Goal: Navigation & Orientation: Find specific page/section

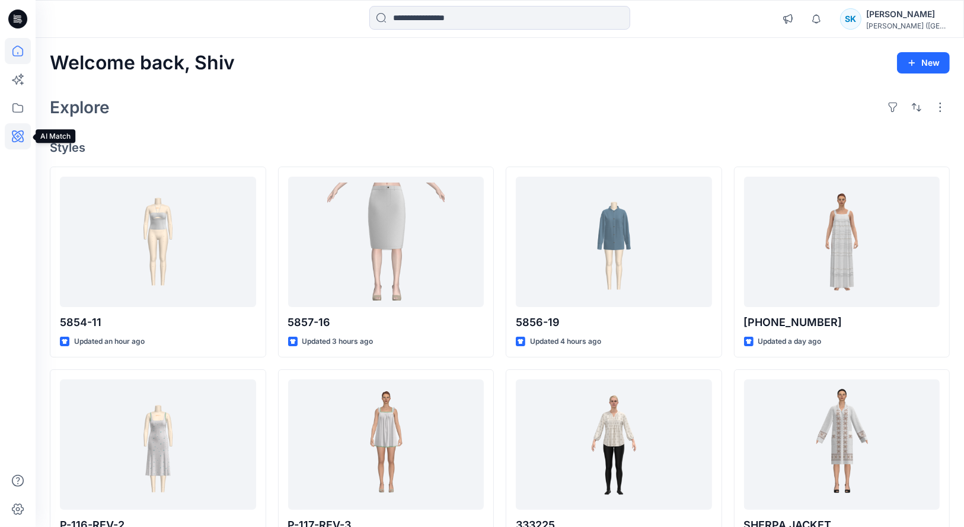
click at [14, 135] on icon at bounding box center [18, 136] width 12 height 12
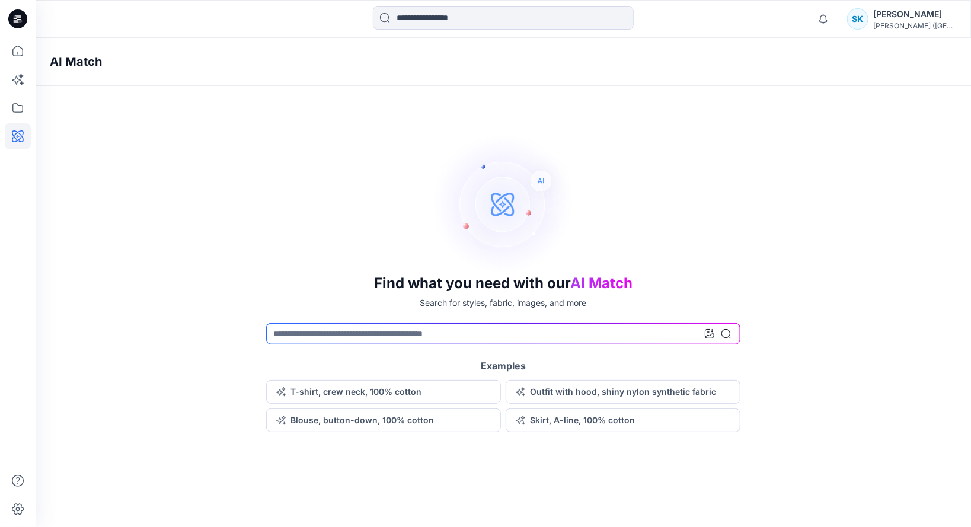
click at [151, 283] on div "Find what you need with our AI Match Search for styles, fabric, images, and mor…" at bounding box center [504, 283] width 936 height 300
click at [545, 393] on button "Outfit with hood, shiny nylon synthetic fabric" at bounding box center [623, 392] width 235 height 24
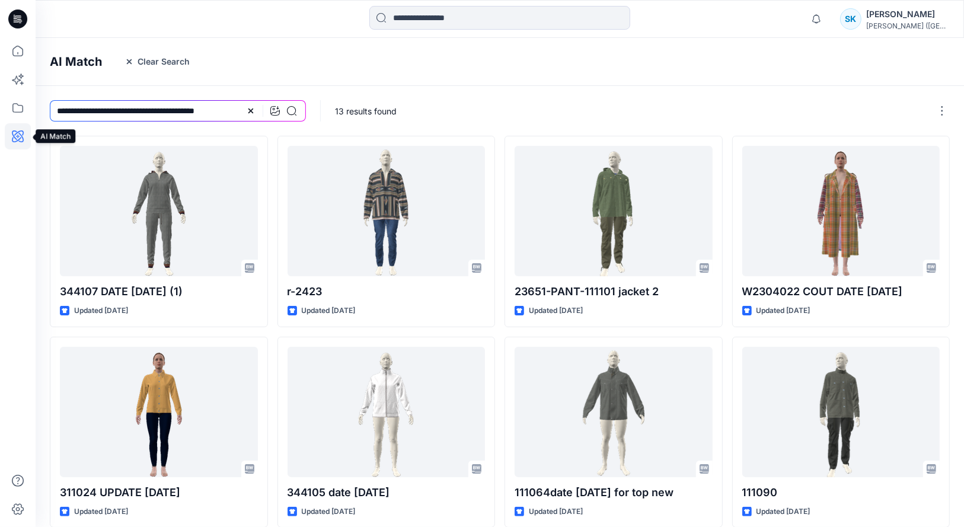
click at [15, 134] on icon at bounding box center [18, 136] width 26 height 26
click at [15, 134] on icon at bounding box center [18, 136] width 12 height 12
click at [253, 109] on icon at bounding box center [251, 111] width 5 height 5
click at [94, 109] on input at bounding box center [178, 110] width 256 height 21
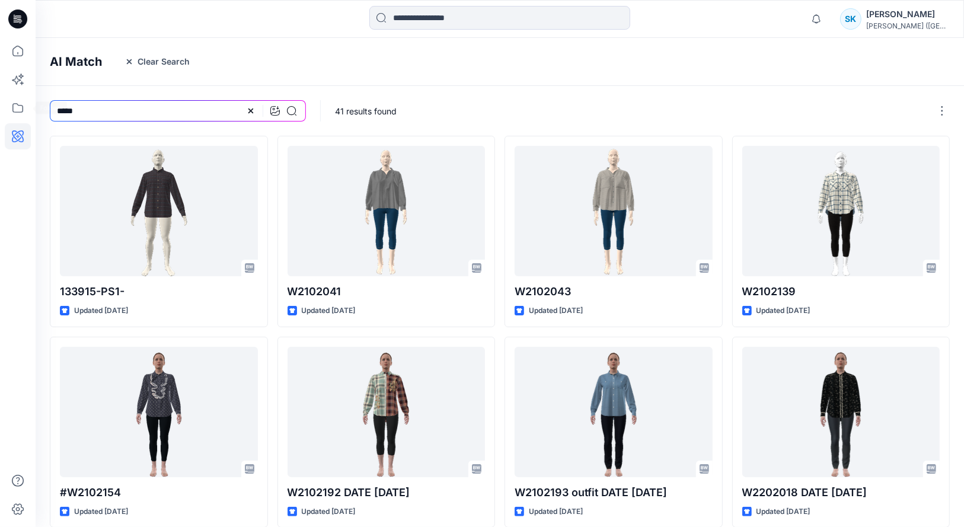
click at [0, 94] on div "Notifications [PERSON_NAME] all as read View all notifications SK [PERSON_NAME]…" at bounding box center [482, 388] width 964 height 776
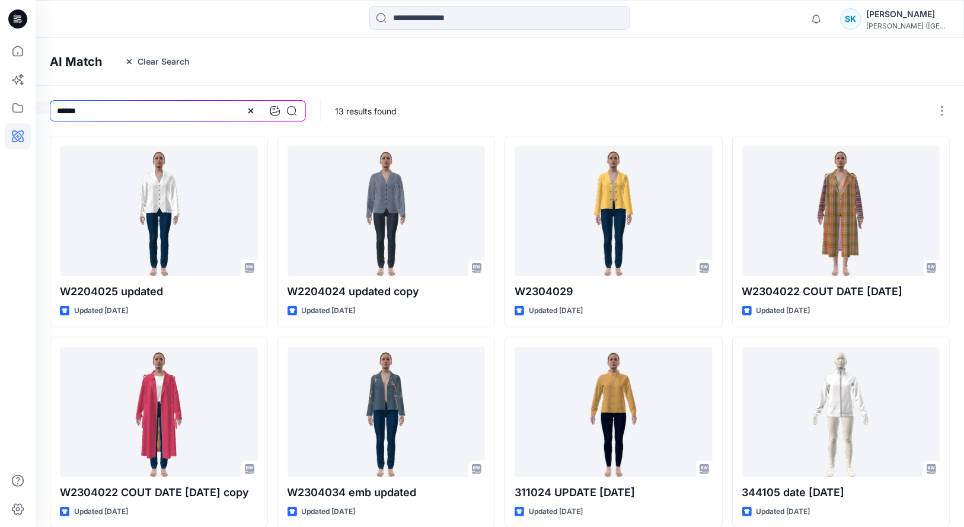
click at [0, 120] on div "Notifications [PERSON_NAME] all as read View all notifications SK [PERSON_NAME]…" at bounding box center [482, 388] width 964 height 776
type input "*"
type input "**********"
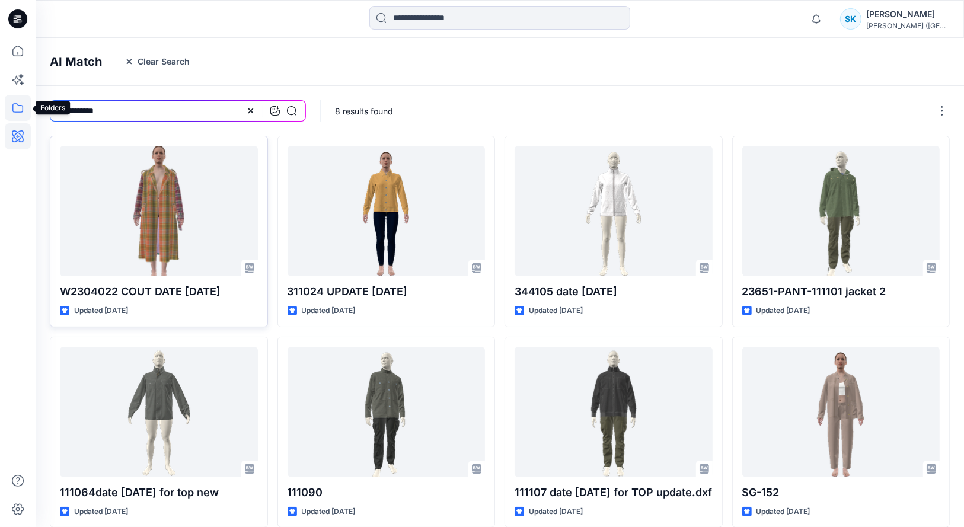
click at [16, 106] on icon at bounding box center [18, 108] width 26 height 26
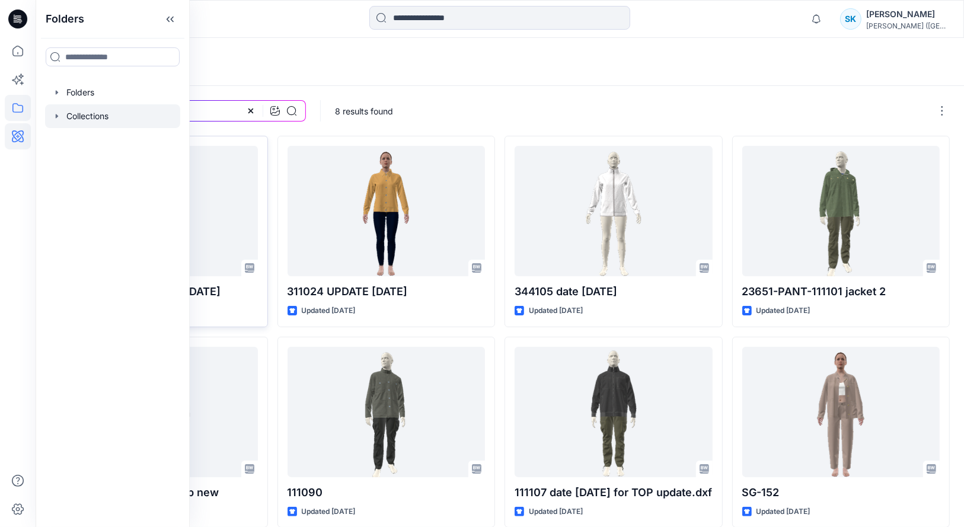
click at [85, 114] on div at bounding box center [112, 116] width 135 height 24
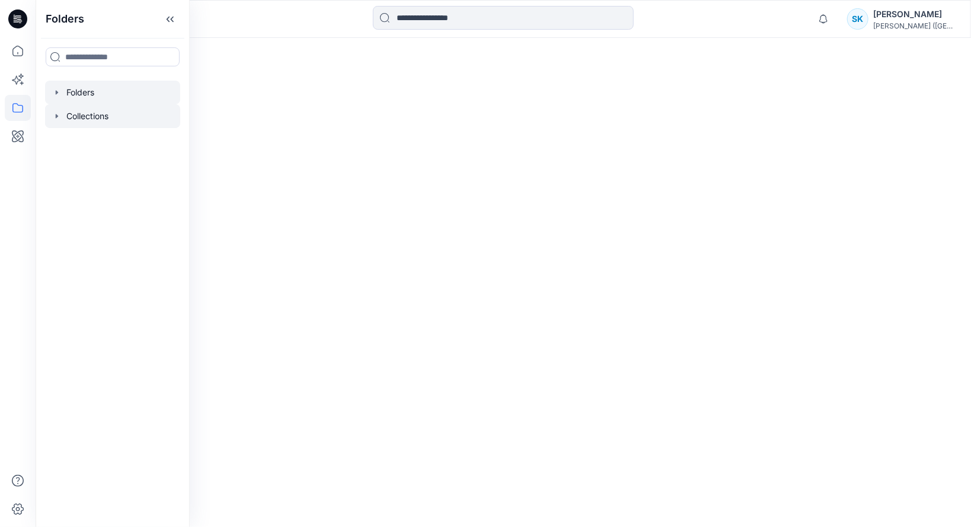
click at [82, 93] on div at bounding box center [112, 93] width 135 height 24
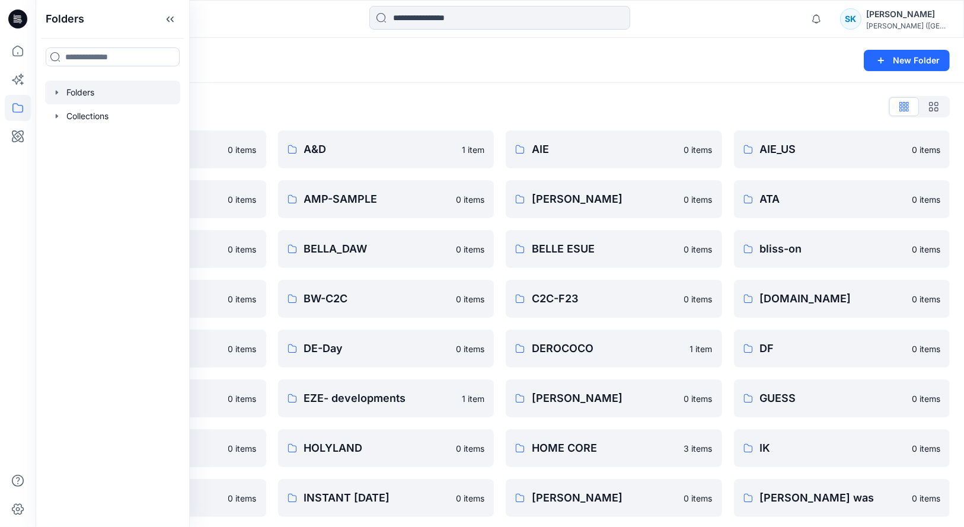
click at [351, 104] on div "Folders List" at bounding box center [500, 106] width 900 height 19
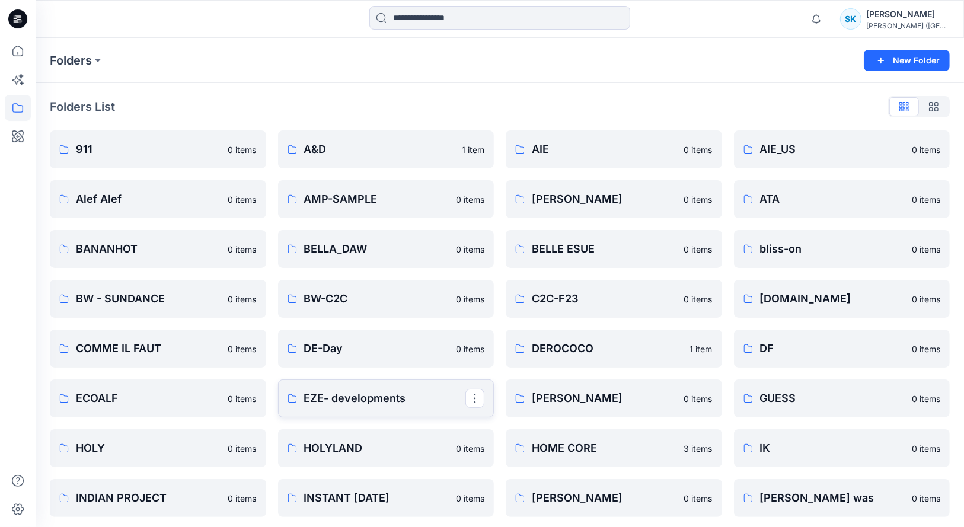
click at [342, 400] on p "EZE- developments" at bounding box center [385, 398] width 162 height 17
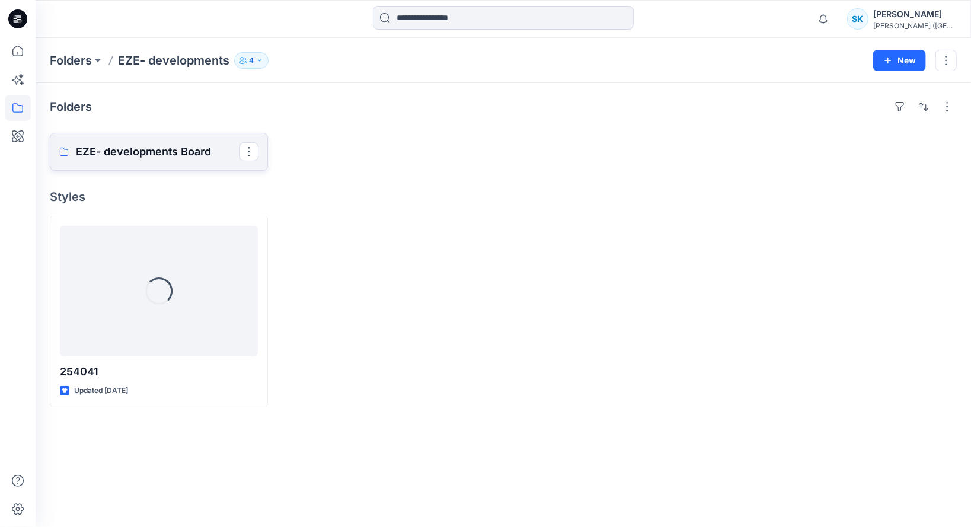
click at [138, 153] on p "EZE- developments Board" at bounding box center [158, 152] width 164 height 17
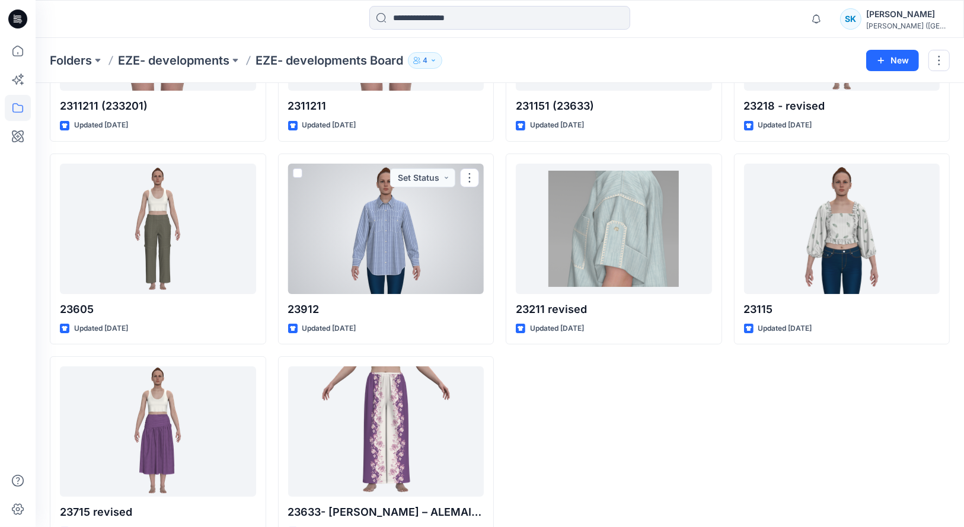
scroll to position [12177, 0]
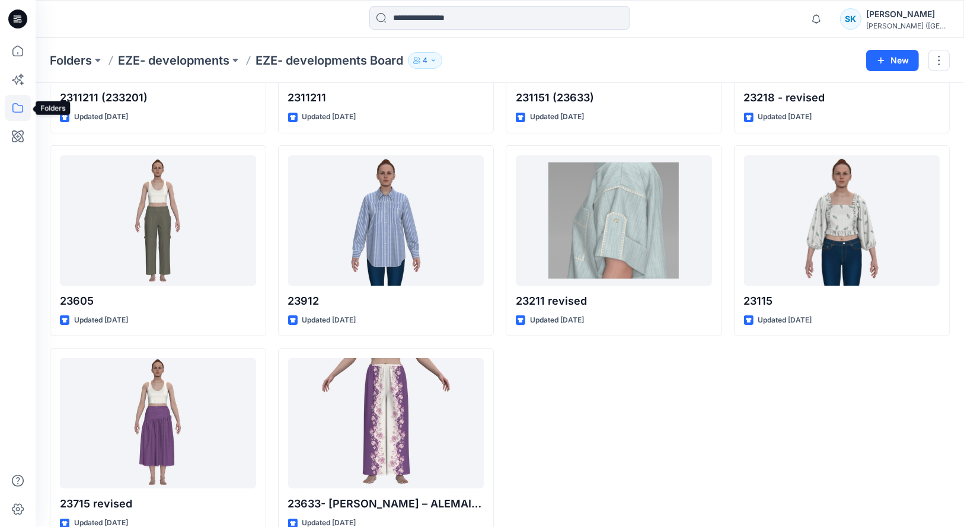
click at [18, 107] on icon at bounding box center [18, 108] width 26 height 26
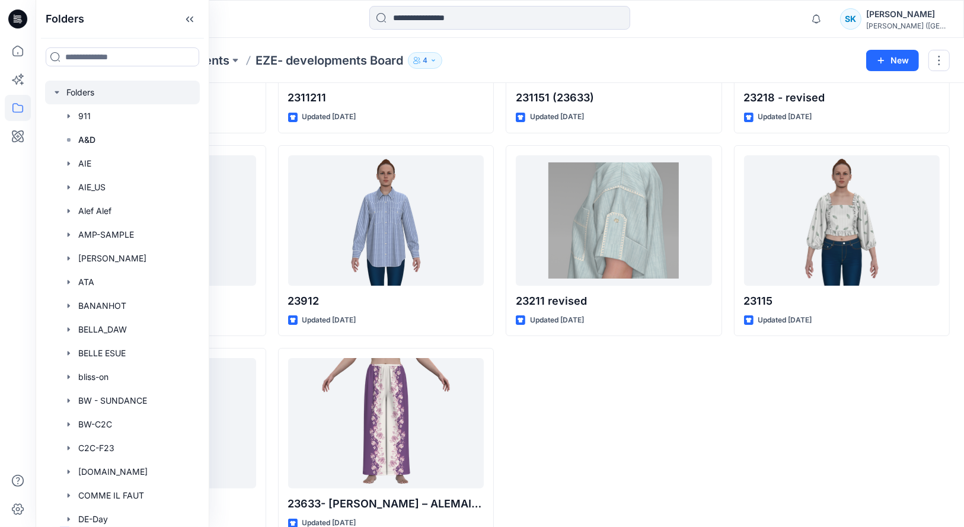
click at [98, 97] on div at bounding box center [122, 93] width 155 height 24
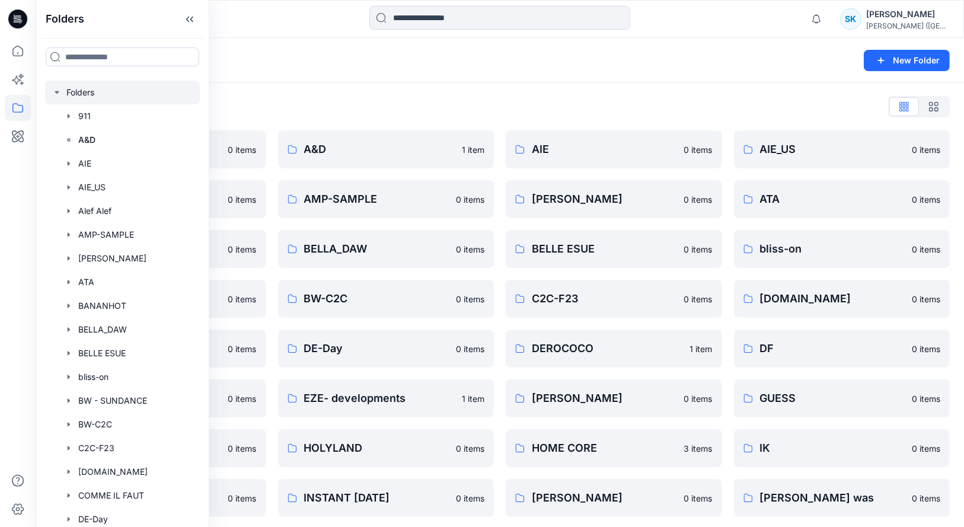
click at [381, 81] on div "Folders New Folder" at bounding box center [500, 60] width 929 height 45
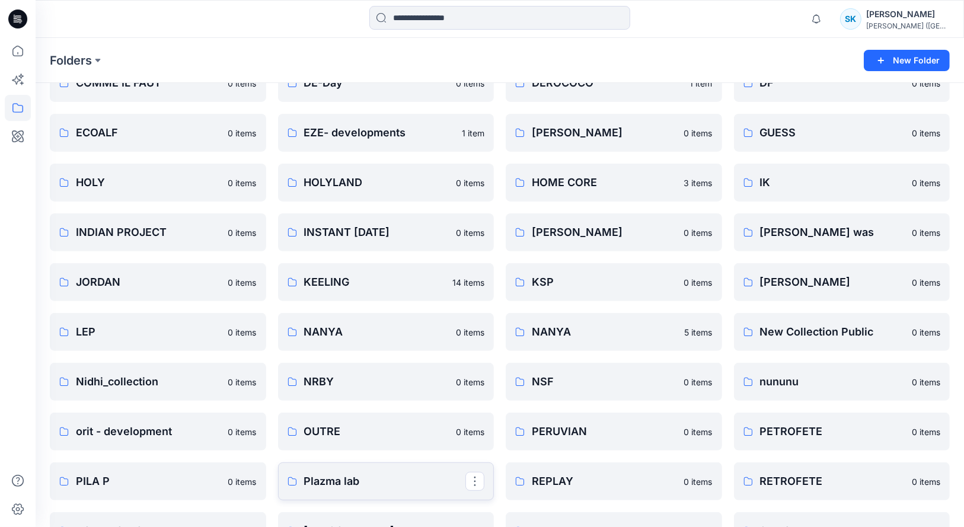
scroll to position [265, 0]
click at [837, 267] on link "[PERSON_NAME]" at bounding box center [842, 283] width 216 height 38
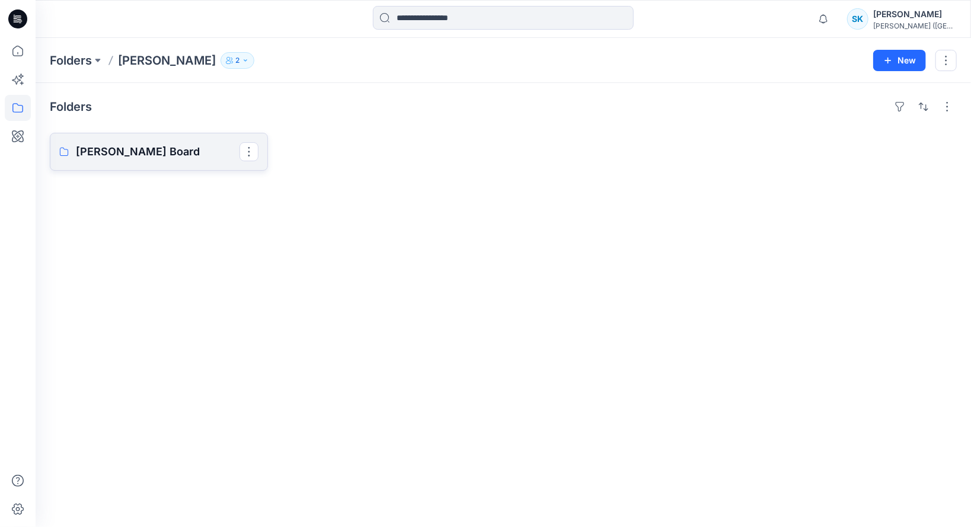
click at [174, 148] on p "[PERSON_NAME] Board" at bounding box center [158, 152] width 164 height 17
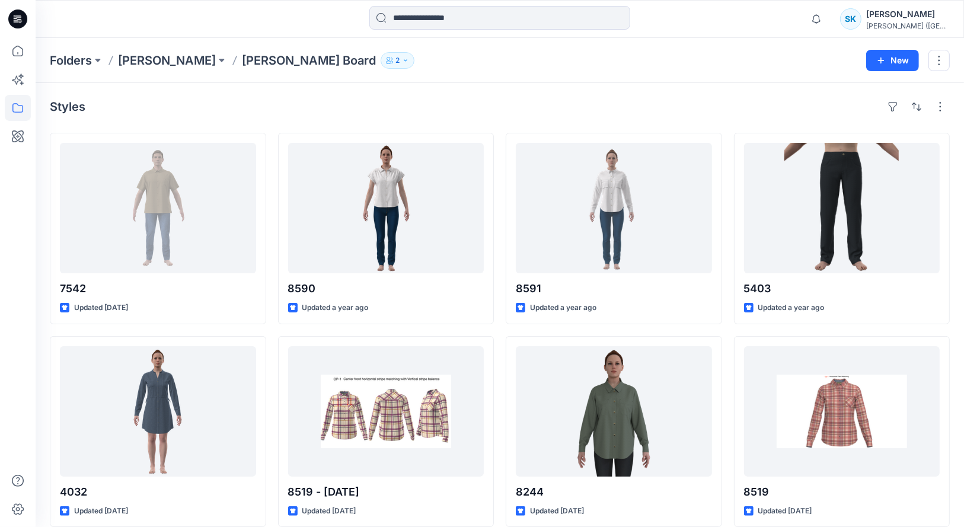
click at [467, 104] on div "Styles" at bounding box center [500, 106] width 900 height 19
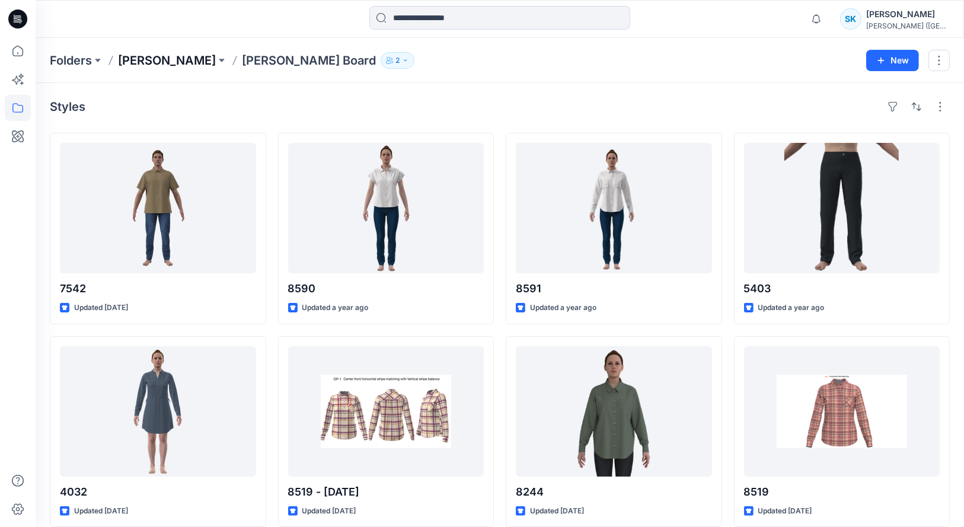
click at [133, 59] on p "[PERSON_NAME]" at bounding box center [167, 60] width 98 height 17
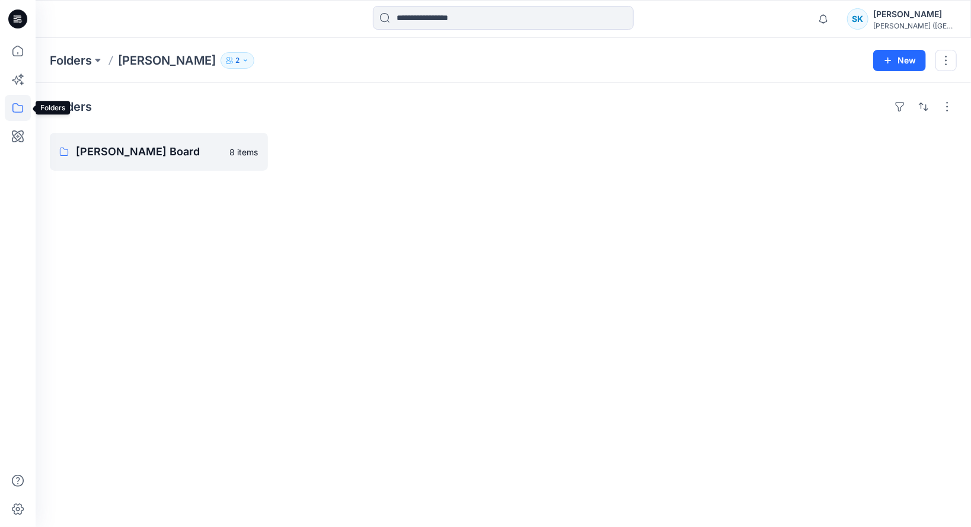
click at [22, 107] on icon at bounding box center [18, 108] width 26 height 26
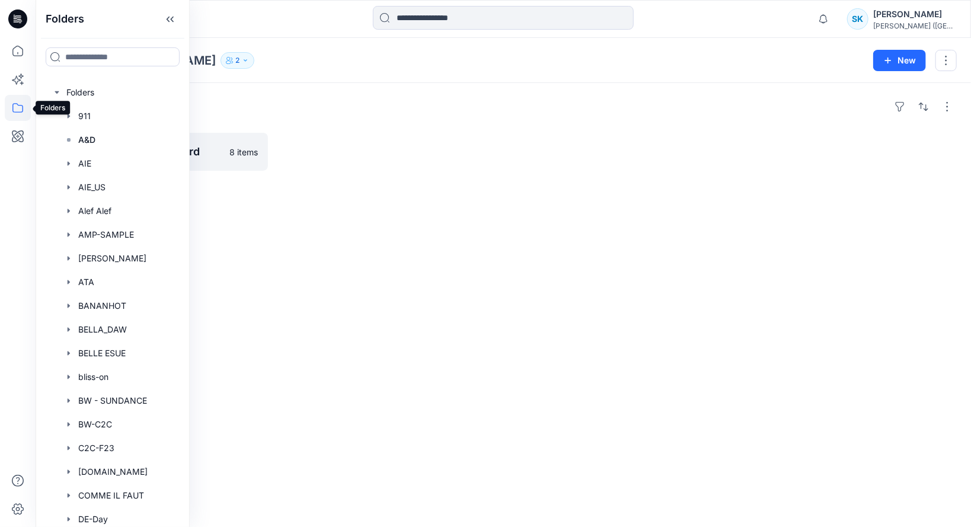
click at [15, 110] on icon at bounding box center [18, 108] width 26 height 26
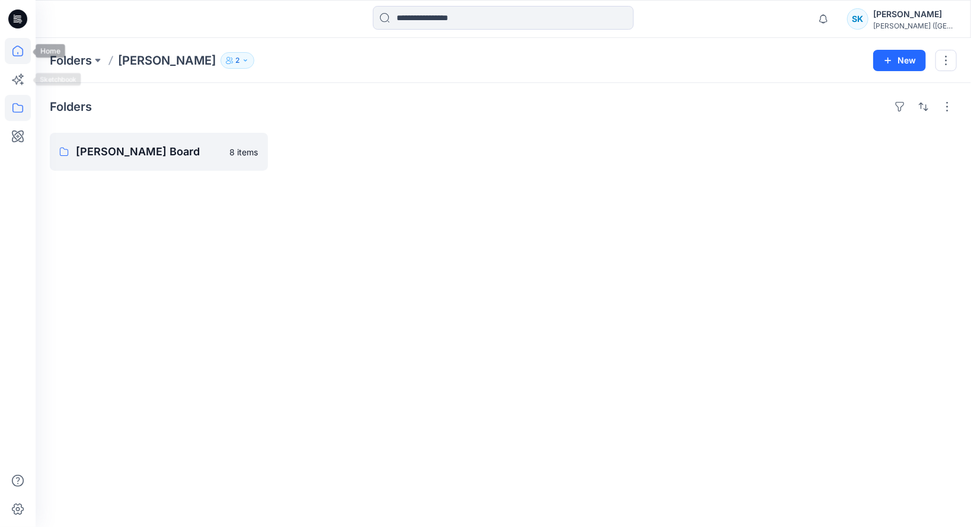
click at [18, 55] on icon at bounding box center [17, 51] width 11 height 11
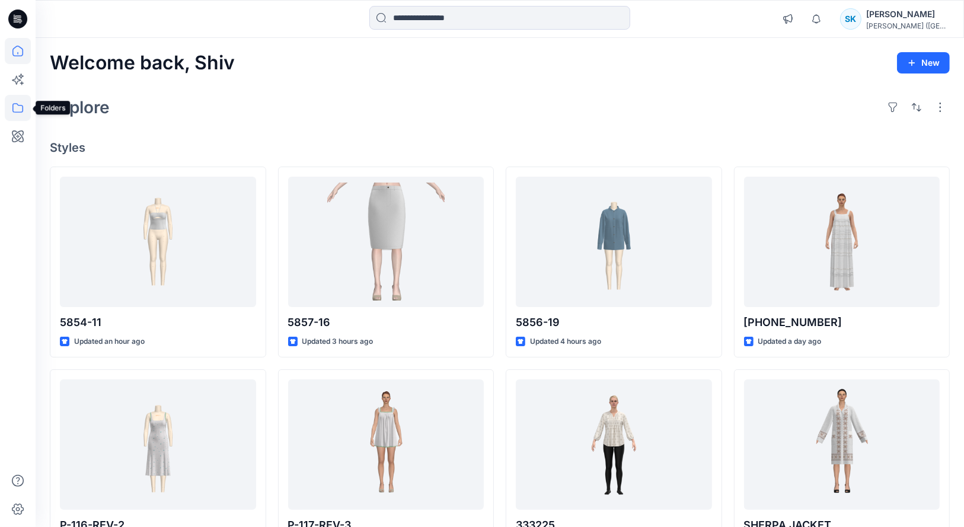
click at [16, 106] on icon at bounding box center [18, 108] width 26 height 26
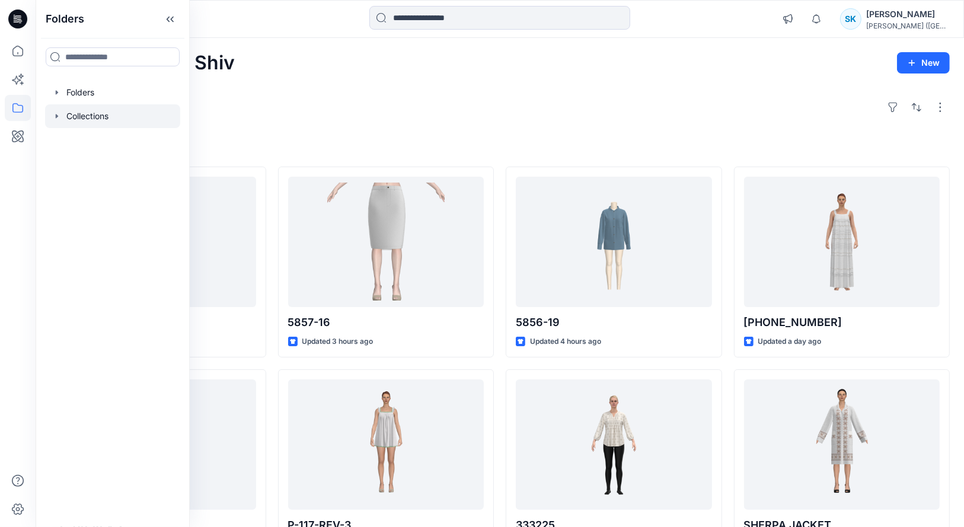
click at [76, 116] on div at bounding box center [112, 116] width 135 height 24
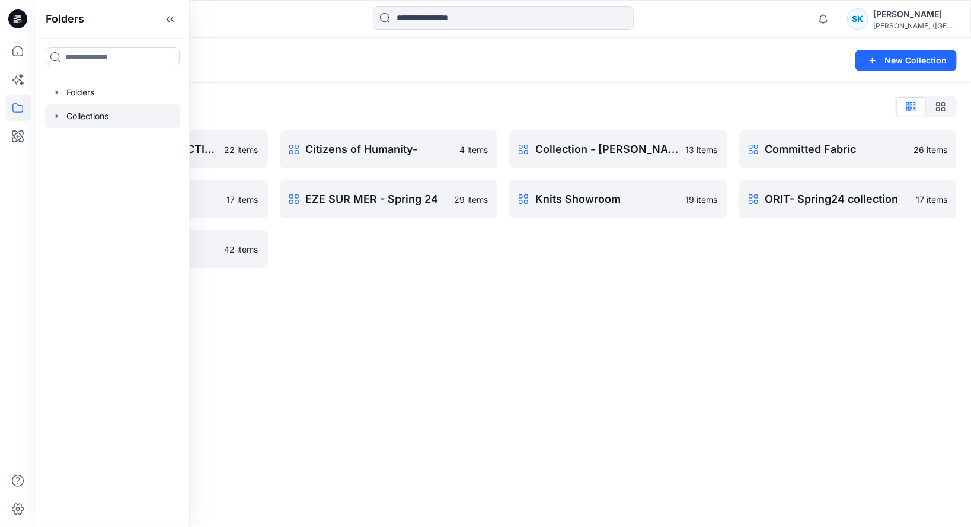
click at [343, 113] on div "Collections List" at bounding box center [503, 106] width 907 height 19
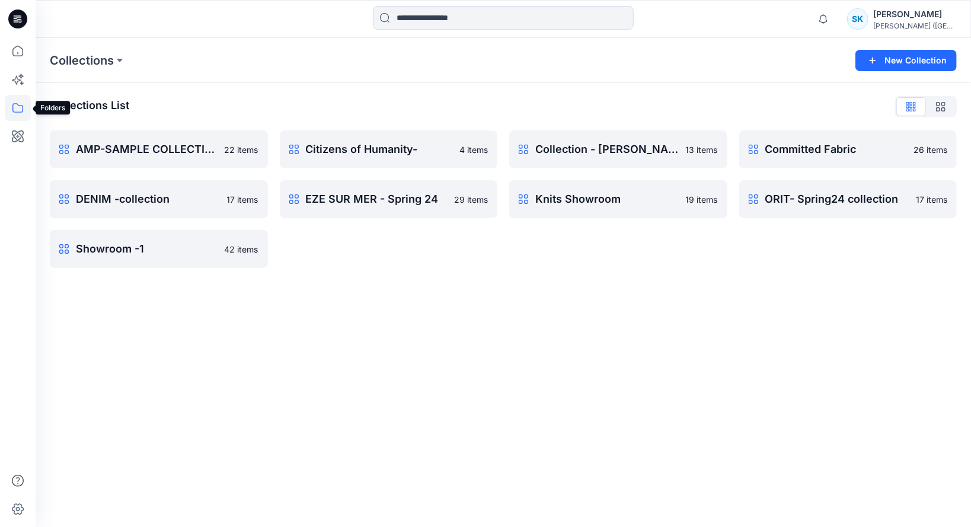
click at [18, 108] on icon at bounding box center [18, 108] width 26 height 26
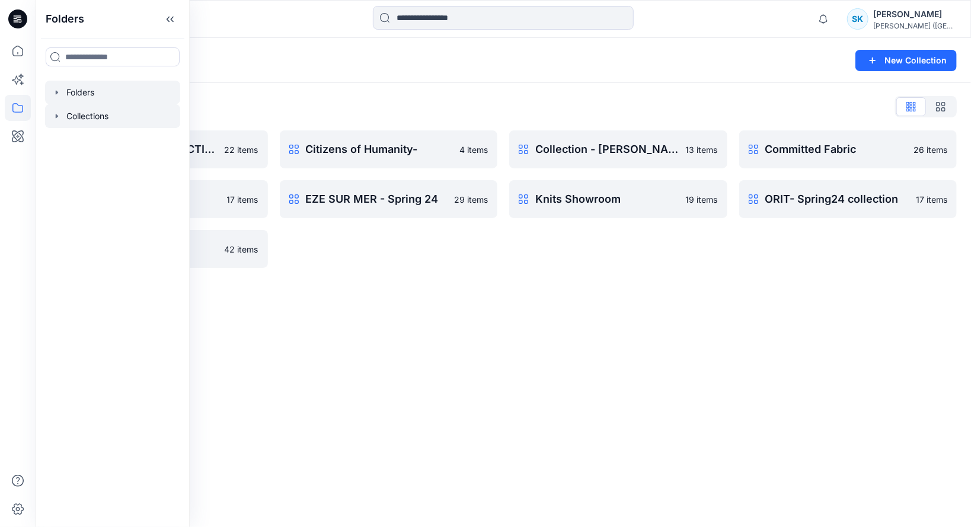
click at [85, 94] on div at bounding box center [112, 93] width 135 height 24
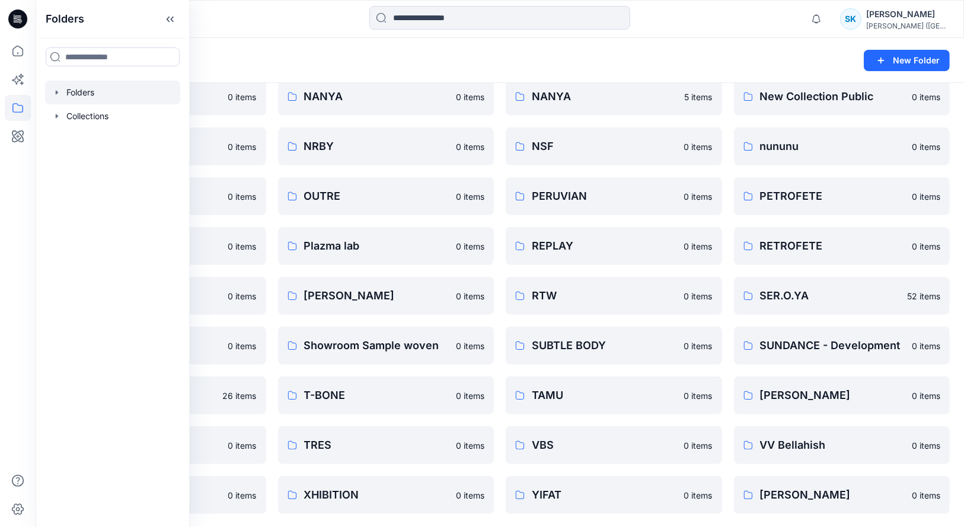
scroll to position [502, 0]
click at [373, 349] on p "Showroom Sample woven" at bounding box center [385, 344] width 162 height 17
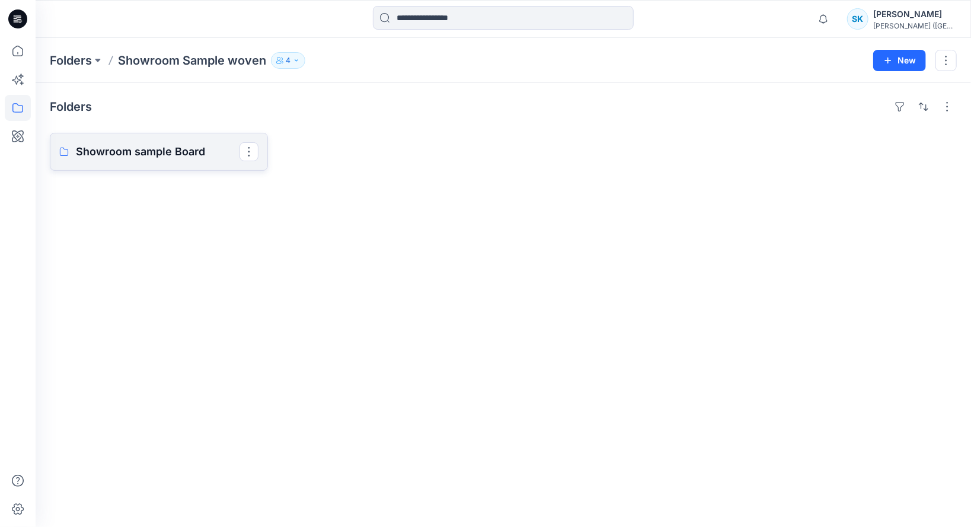
click at [144, 138] on link "Showroom sample Board" at bounding box center [159, 152] width 218 height 38
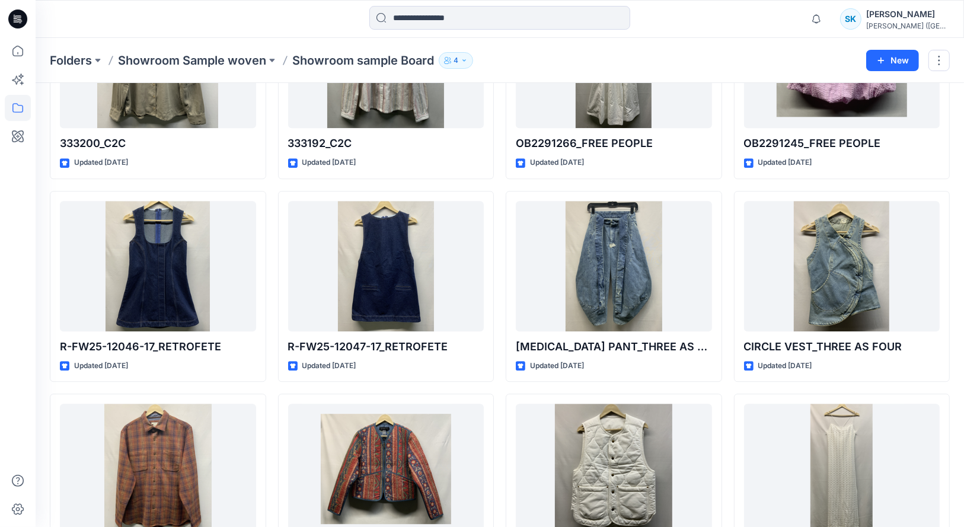
scroll to position [18834, 0]
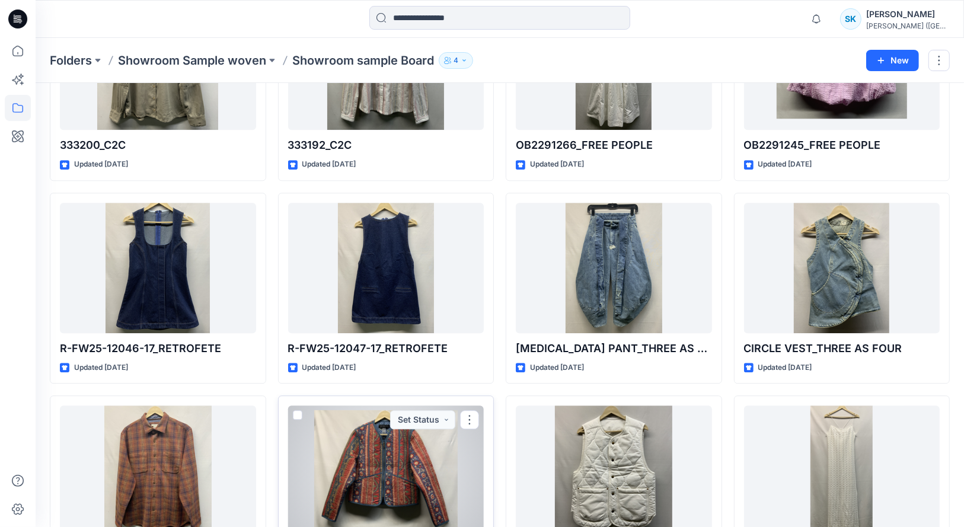
click at [403, 428] on div at bounding box center [386, 471] width 196 height 130
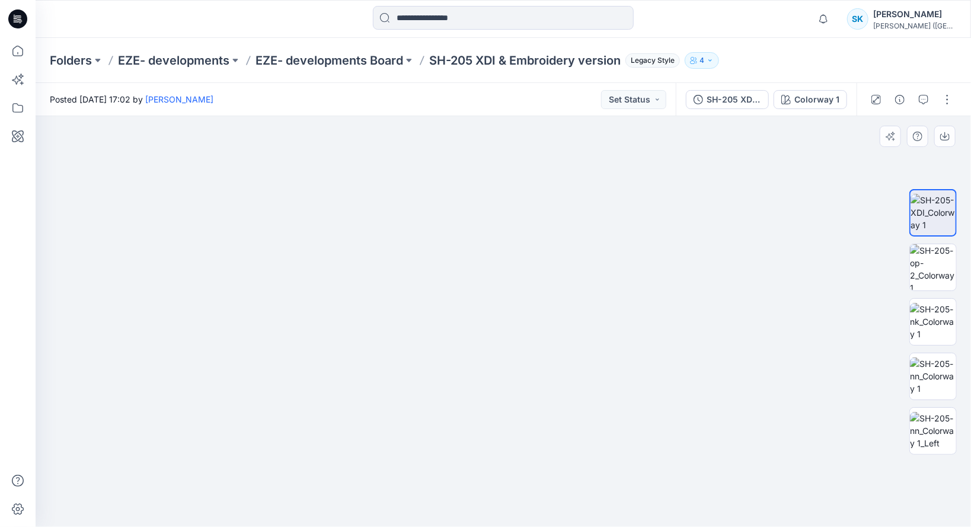
drag, startPoint x: 514, startPoint y: 343, endPoint x: 512, endPoint y: 308, distance: 35.0
click at [944, 275] on img at bounding box center [933, 267] width 46 height 46
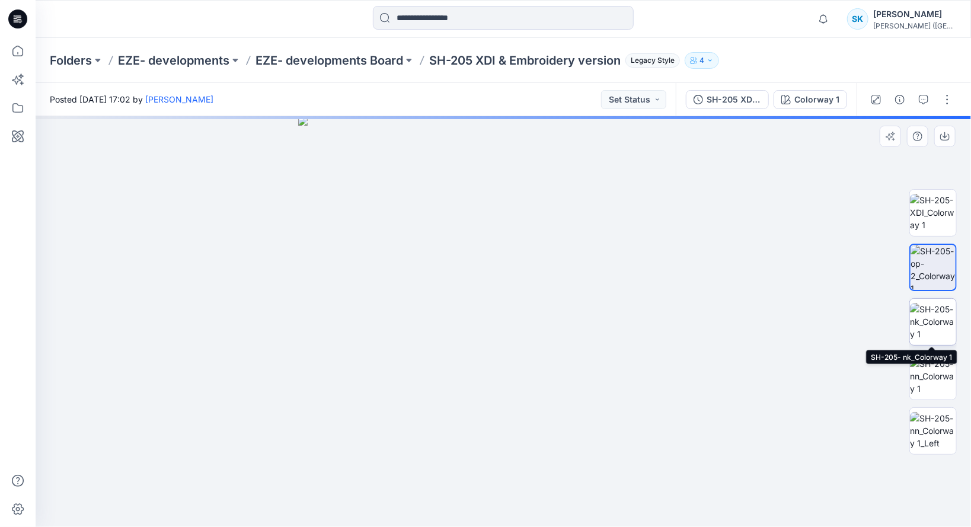
click at [937, 327] on img at bounding box center [933, 321] width 46 height 37
